Goal: Subscribe to service/newsletter

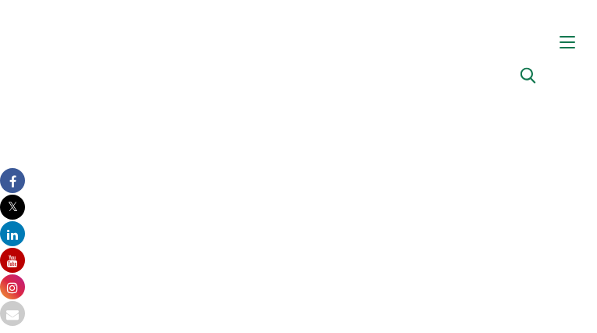
type input "[PERSON_NAME][EMAIL_ADDRESS][DOMAIN_NAME]"
type input "cJaScBjGSPErL"
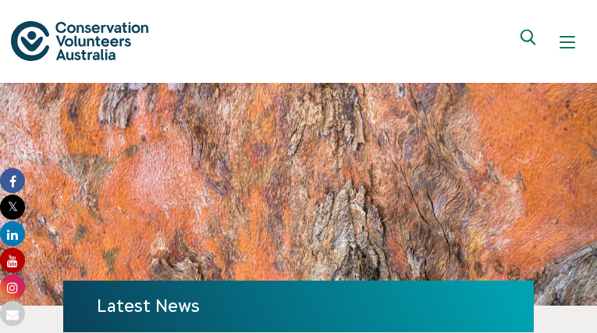
type input "[PERSON_NAME][EMAIL_ADDRESS][DOMAIN_NAME]"
type input "TVFugXDVWst"
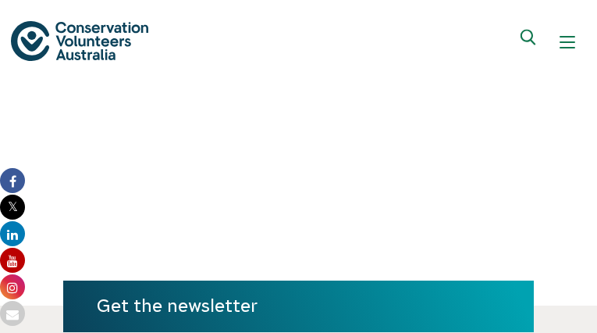
type input "[PERSON_NAME][EMAIL_ADDRESS][DOMAIN_NAME]"
type input "AlgSdmmQ"
type input "[PERSON_NAME][EMAIL_ADDRESS][DOMAIN_NAME]"
type input "tlXHsVyAO"
